Goal: Task Accomplishment & Management: Complete application form

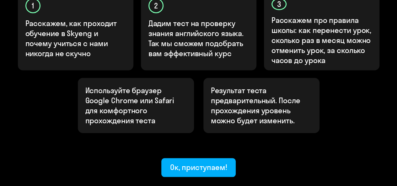
scroll to position [267, 0]
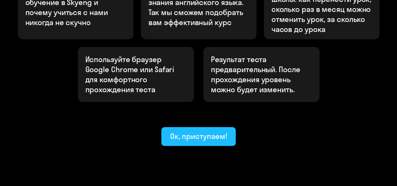
click at [215, 127] on button "Ок, приступаем!" at bounding box center [198, 136] width 75 height 19
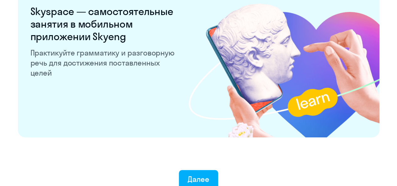
scroll to position [1269, 0]
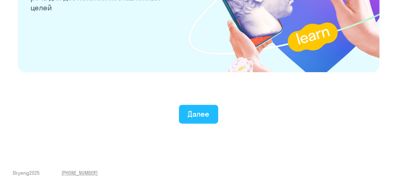
click at [190, 111] on div "Далее" at bounding box center [199, 114] width 22 height 10
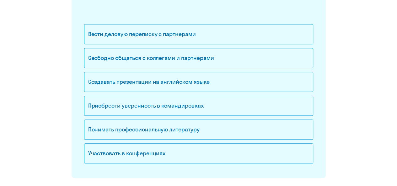
scroll to position [113, 0]
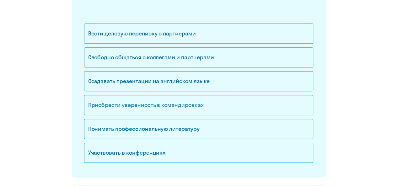
click at [139, 102] on div "Приобрести уверенность в командировках" at bounding box center [198, 105] width 229 height 20
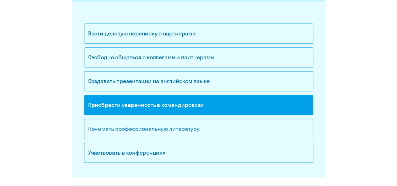
click at [132, 130] on div "Понимать профессиональную литературу" at bounding box center [198, 129] width 229 height 20
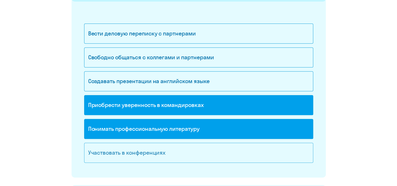
click at [132, 150] on div "Участвовать в конференциях" at bounding box center [198, 153] width 229 height 20
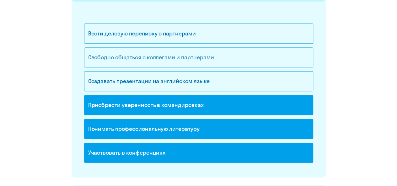
click at [152, 58] on div "Свободно общаться с коллегами и партнерами" at bounding box center [198, 57] width 229 height 20
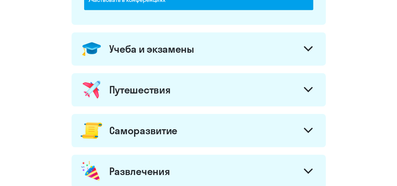
scroll to position [268, 0]
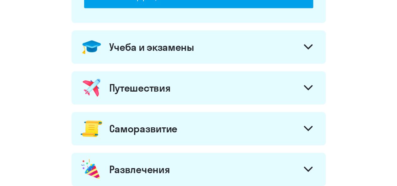
click at [266, 125] on div "Саморазвитие" at bounding box center [199, 128] width 254 height 33
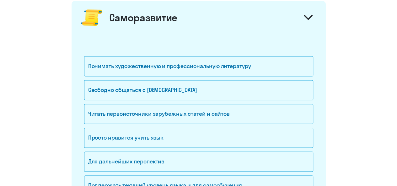
scroll to position [380, 0]
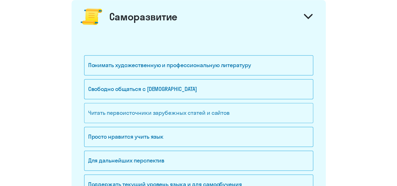
drag, startPoint x: 198, startPoint y: 83, endPoint x: 194, endPoint y: 106, distance: 23.2
click at [194, 106] on div "Понимать художественную и профессиональную литературу Свободно общаться с [DEMO…" at bounding box center [198, 138] width 229 height 167
click at [194, 106] on div "Читать первоисточники зарубежных статей и сайтов" at bounding box center [198, 113] width 229 height 20
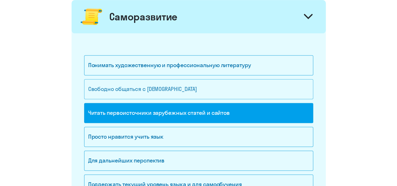
click at [190, 91] on div "Свободно общаться с [DEMOGRAPHIC_DATA]" at bounding box center [198, 89] width 229 height 20
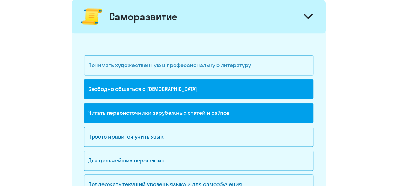
click at [186, 64] on div "Понимать художественную и профессиональную литературу" at bounding box center [198, 65] width 229 height 20
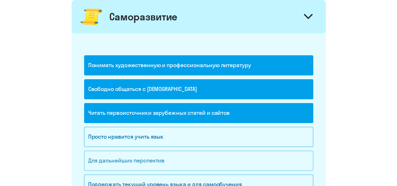
click at [156, 156] on div "Для дальнейших перспектив" at bounding box center [198, 161] width 229 height 20
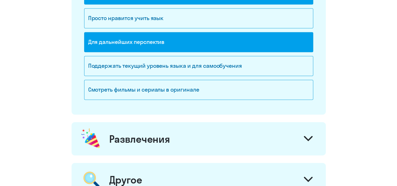
scroll to position [505, 0]
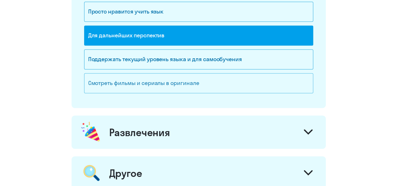
click at [182, 81] on div "Смотреть фильмы и сериалы в оригинале" at bounding box center [198, 83] width 229 height 20
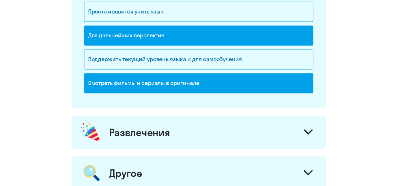
click at [208, 124] on div "Развлечения" at bounding box center [199, 132] width 254 height 33
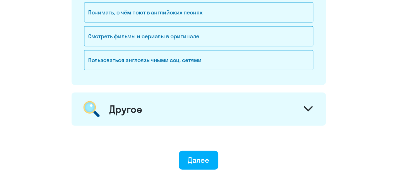
scroll to position [702, 0]
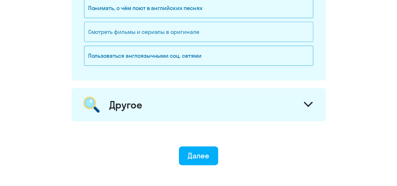
click at [170, 31] on div "Смотреть фильмы и сериалы в оригинале" at bounding box center [198, 32] width 229 height 20
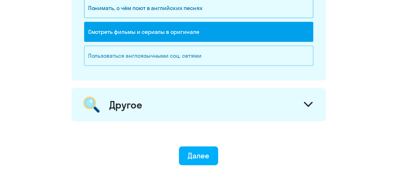
click at [168, 57] on div "Пользоваться англоязычными соц. сетями" at bounding box center [198, 56] width 229 height 20
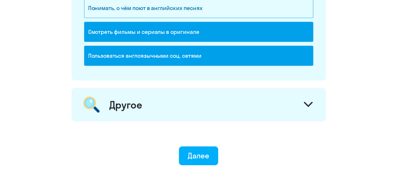
click at [311, 102] on icon at bounding box center [308, 104] width 9 height 5
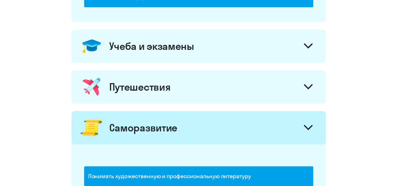
scroll to position [281, 0]
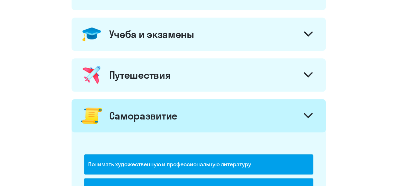
click at [288, 82] on div "Путешествия" at bounding box center [199, 74] width 254 height 33
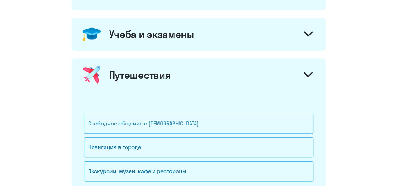
click at [209, 123] on div "Свободное общение с [DEMOGRAPHIC_DATA]" at bounding box center [198, 124] width 229 height 20
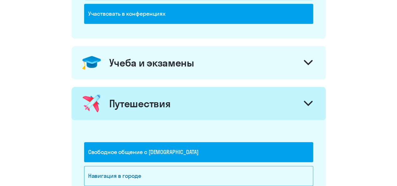
scroll to position [247, 0]
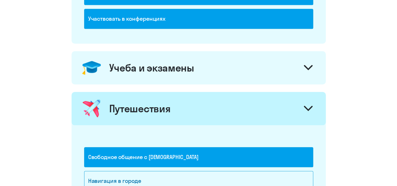
click at [294, 74] on div "Учеба и экзамены" at bounding box center [199, 67] width 254 height 33
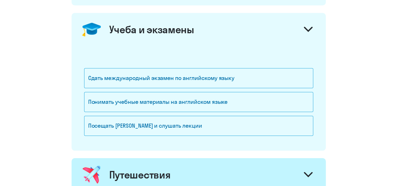
scroll to position [296, 0]
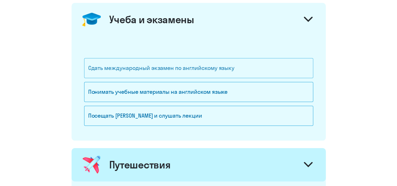
click at [187, 62] on div "Сдать международный экзамен по английскому языку" at bounding box center [198, 68] width 229 height 20
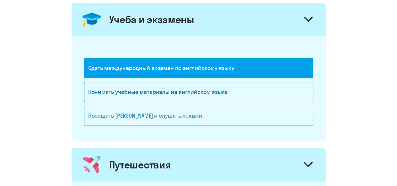
click at [165, 108] on div "Посещать [PERSON_NAME] и слушать лекции" at bounding box center [198, 116] width 229 height 20
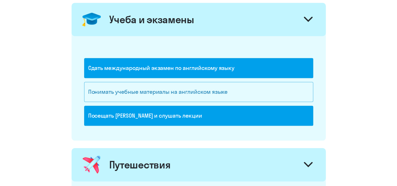
click at [172, 87] on div "Понимать учебные материалы на английском языке" at bounding box center [198, 92] width 229 height 20
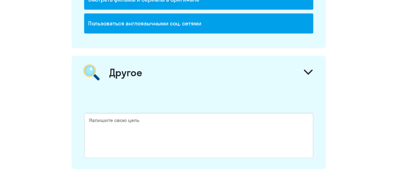
scroll to position [1020, 0]
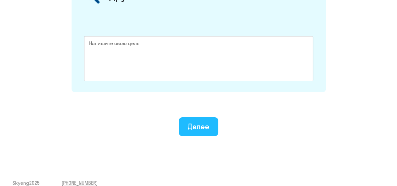
click at [203, 121] on div "Далее" at bounding box center [199, 126] width 22 height 10
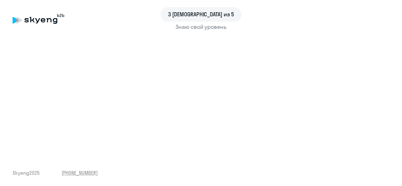
drag, startPoint x: 390, startPoint y: 84, endPoint x: 393, endPoint y: 109, distance: 24.9
click at [393, 109] on div "3 шаг из 5 Знаю свой уровень Skyeng 2025 [PHONE_NUMBER]" at bounding box center [201, 93] width 402 height 186
click at [390, 90] on div "3 шаг из 5 Знаю свой уровень Skyeng 2025 [PHONE_NUMBER]" at bounding box center [201, 93] width 402 height 186
click at [390, 75] on div "3 шаг из 5 Знаю свой уровень Skyeng 2025 [PHONE_NUMBER]" at bounding box center [201, 93] width 402 height 186
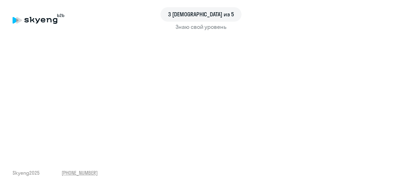
click at [40, 24] on div "Знаю свой уровень" at bounding box center [201, 27] width 377 height 8
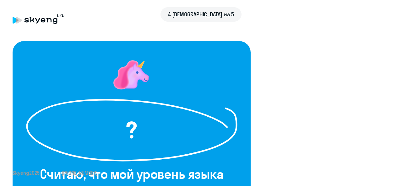
click at [40, 24] on div "4 [DEMOGRAPHIC_DATA] из 5" at bounding box center [201, 19] width 377 height 14
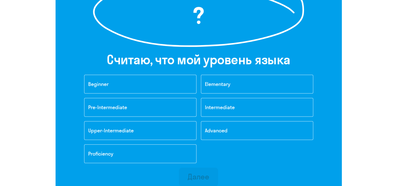
scroll to position [124, 0]
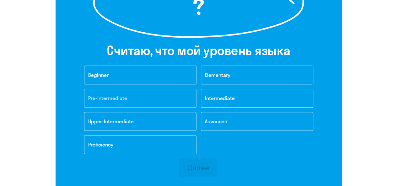
click at [175, 103] on button "Pre-Intermediate" at bounding box center [140, 98] width 112 height 19
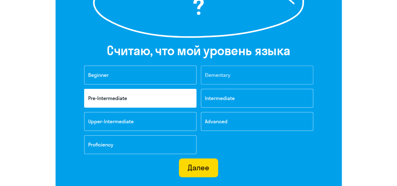
click at [216, 78] on span "Elementary" at bounding box center [217, 75] width 25 height 6
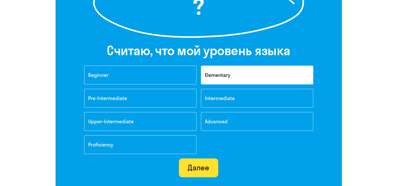
click at [207, 169] on div "Далее" at bounding box center [199, 168] width 22 height 10
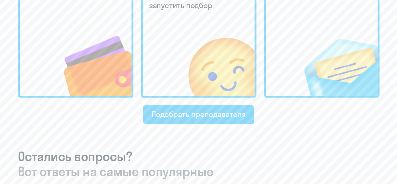
scroll to position [238, 0]
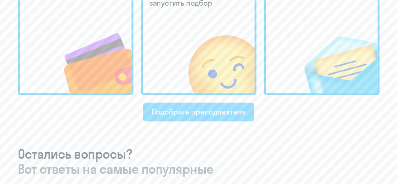
click at [186, 115] on div "Подобрать преподавателя" at bounding box center [199, 112] width 94 height 10
